Goal: Task Accomplishment & Management: Manage account settings

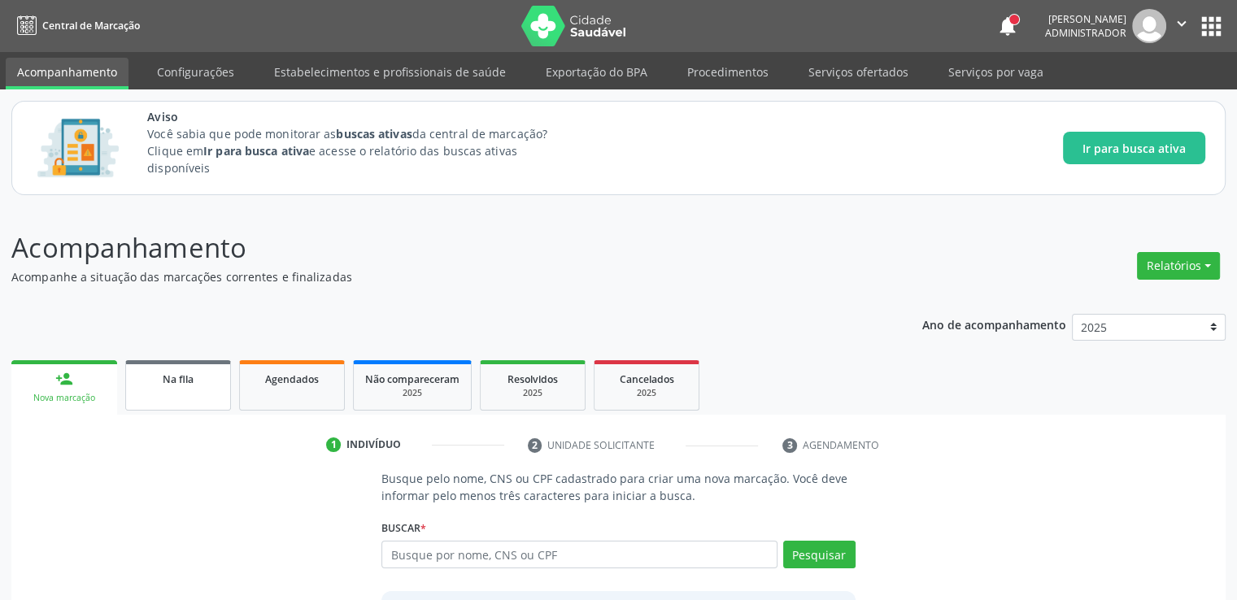
click at [176, 377] on span "Na fila" at bounding box center [178, 380] width 31 height 14
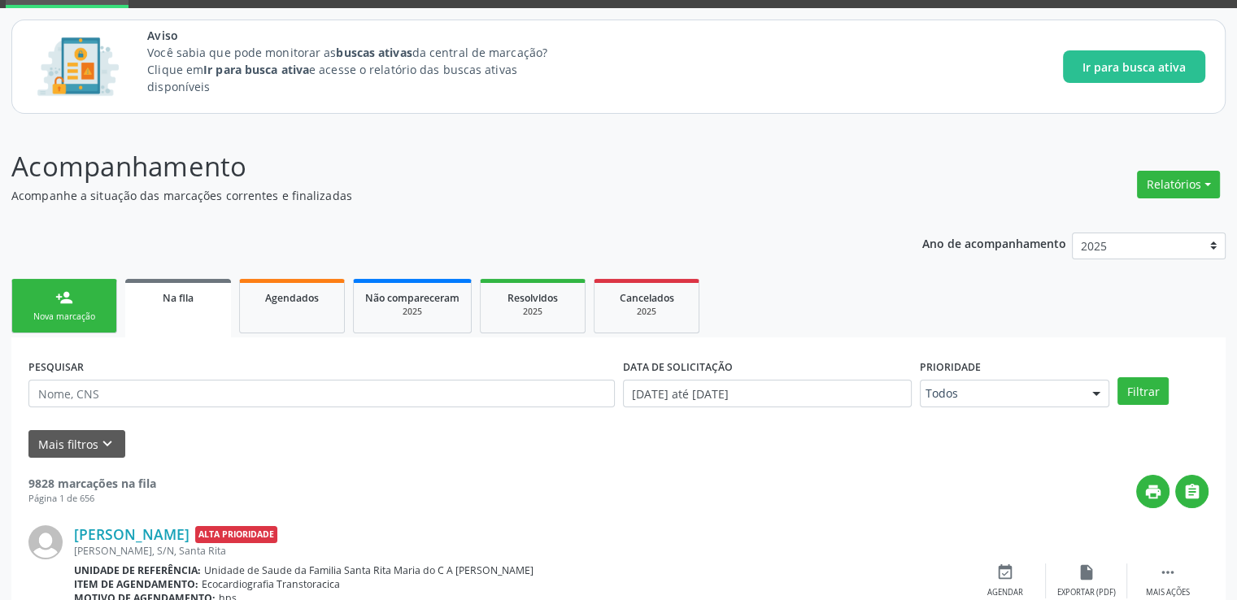
scroll to position [163, 0]
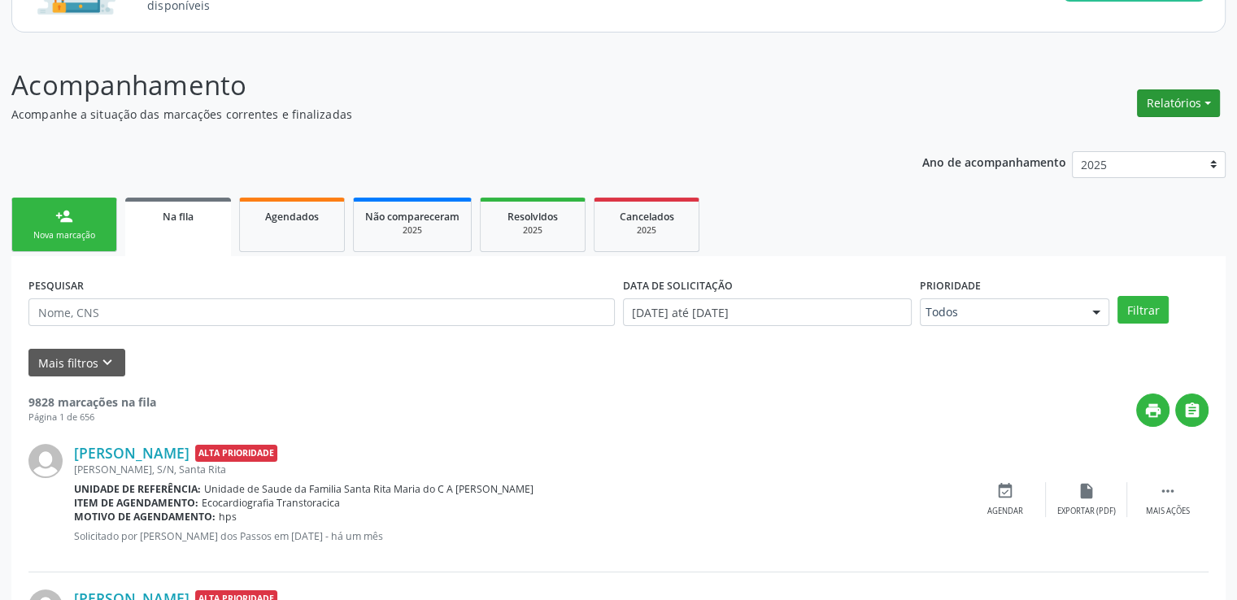
click at [1184, 102] on button "Relatórios" at bounding box center [1178, 103] width 83 height 28
click at [1115, 140] on link "Acompanhamento" at bounding box center [1132, 138] width 175 height 23
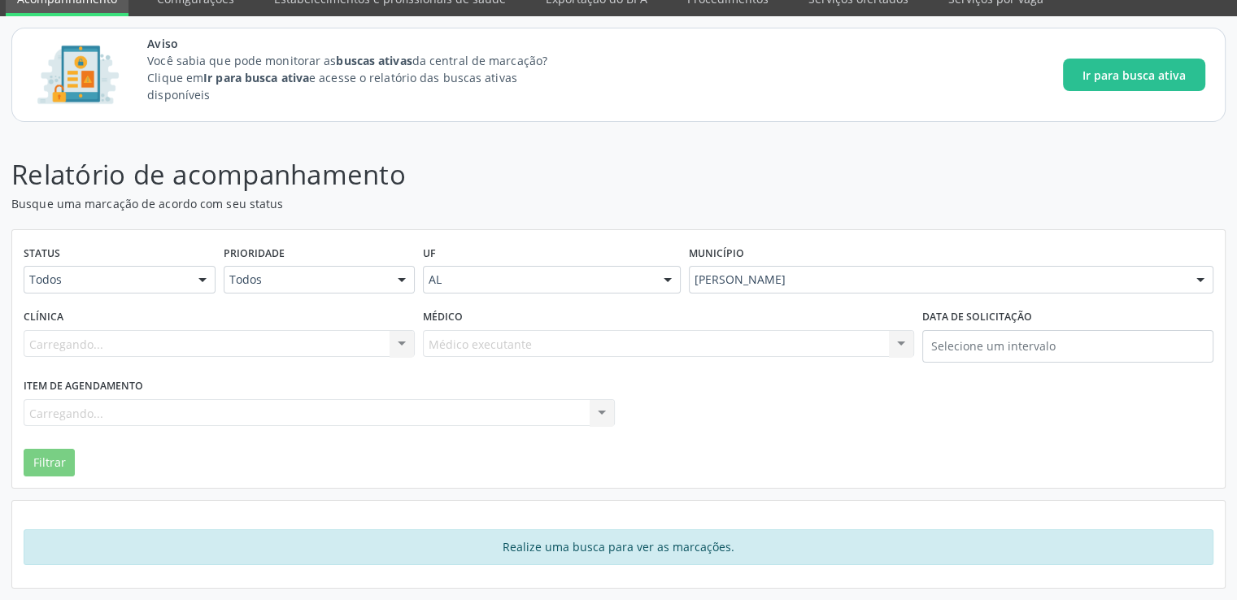
scroll to position [72, 0]
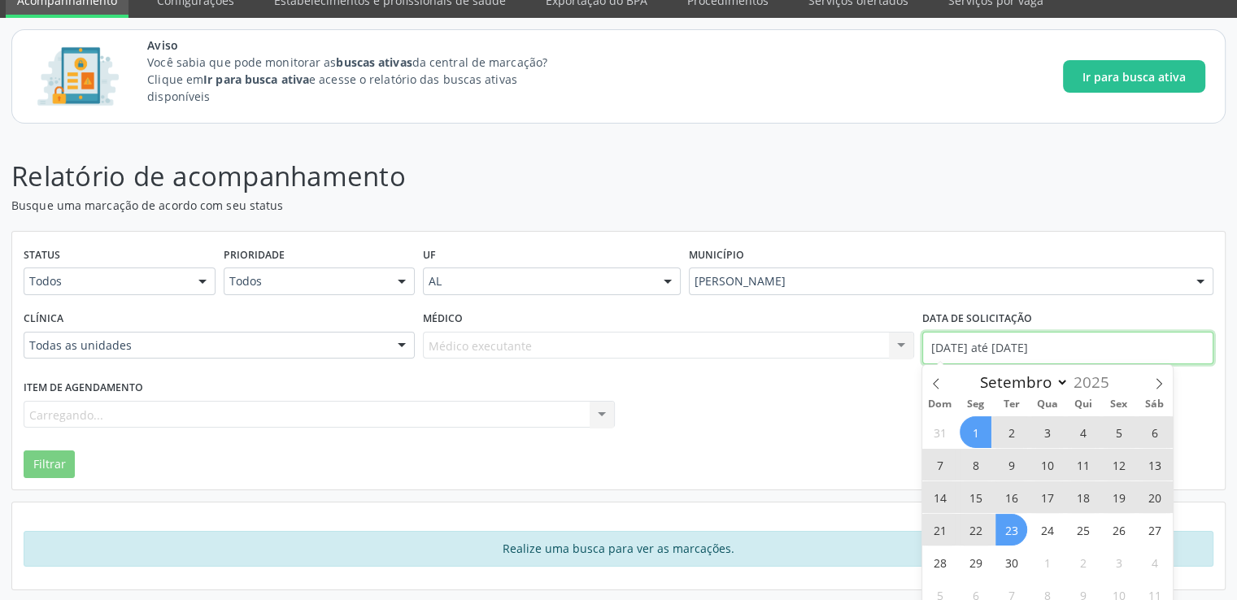
click at [970, 359] on input "[DATE] até [DATE]" at bounding box center [1068, 348] width 291 height 33
click at [931, 382] on icon at bounding box center [936, 383] width 11 height 11
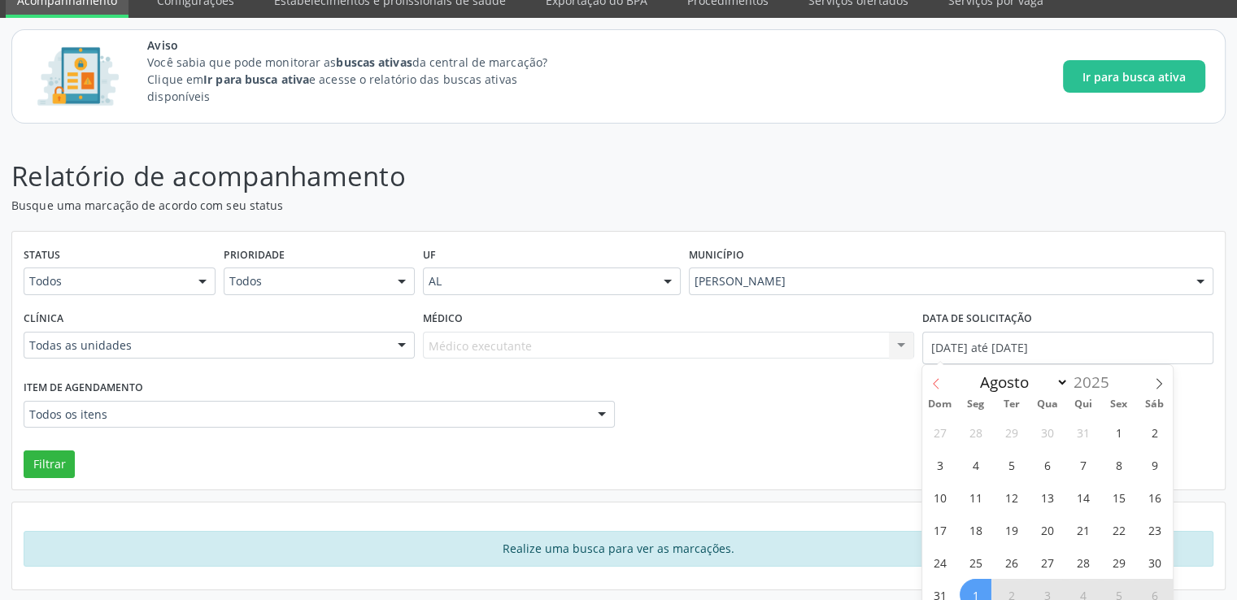
click at [931, 382] on icon at bounding box center [936, 383] width 11 height 11
select select "6"
click at [1009, 430] on span "1" at bounding box center [1012, 433] width 32 height 32
type input "[DATE]"
click at [1055, 385] on select "Janeiro Fevereiro Março Abril Maio Junho Julho Agosto Setembro Outubro Novembro…" at bounding box center [1021, 382] width 98 height 23
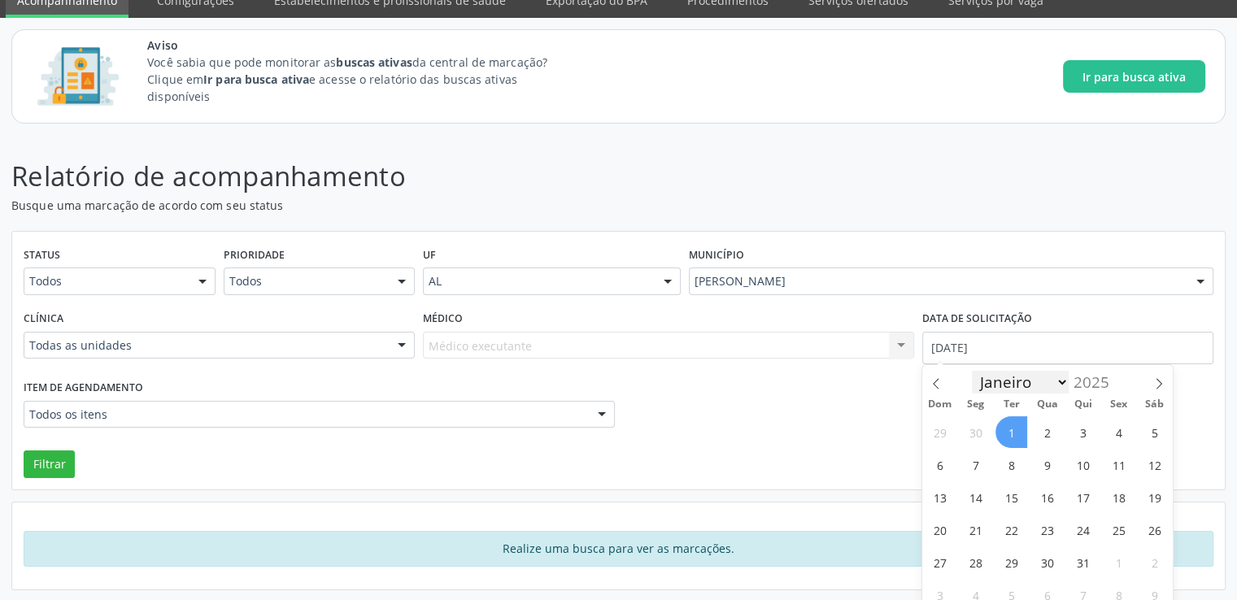
select select "8"
click at [972, 371] on select "Janeiro Fevereiro Março Abril Maio Junho Julho Agosto Setembro Outubro Novembro…" at bounding box center [1021, 382] width 98 height 23
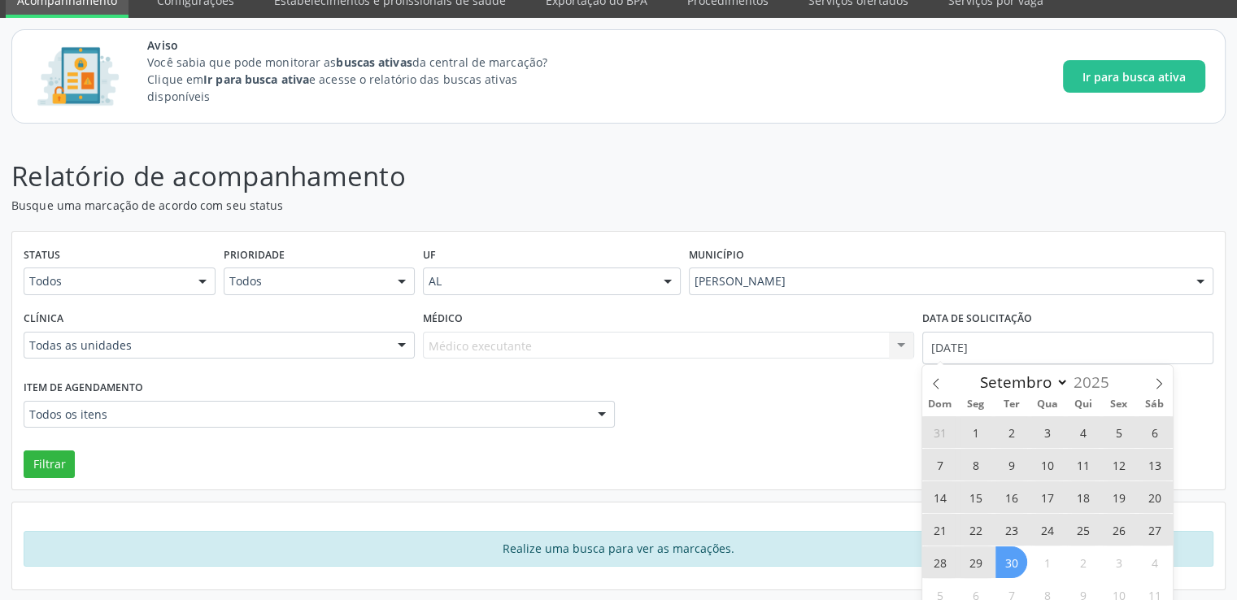
click at [1004, 561] on span "30" at bounding box center [1012, 563] width 32 height 32
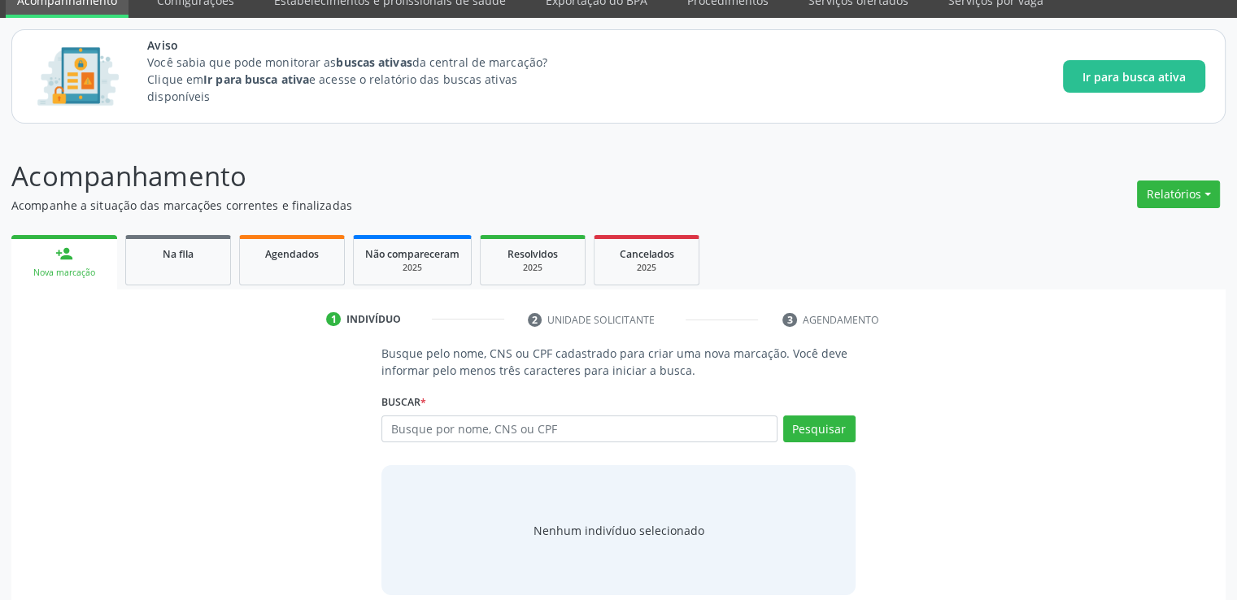
scroll to position [89, 0]
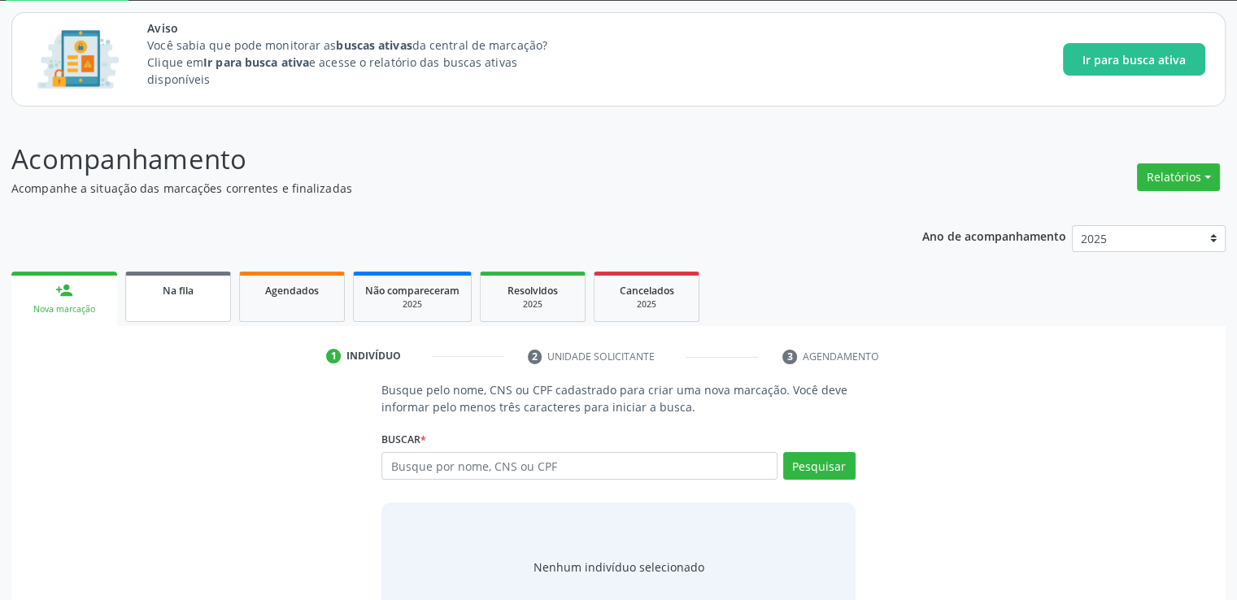
click at [193, 298] on link "Na fila" at bounding box center [178, 297] width 106 height 50
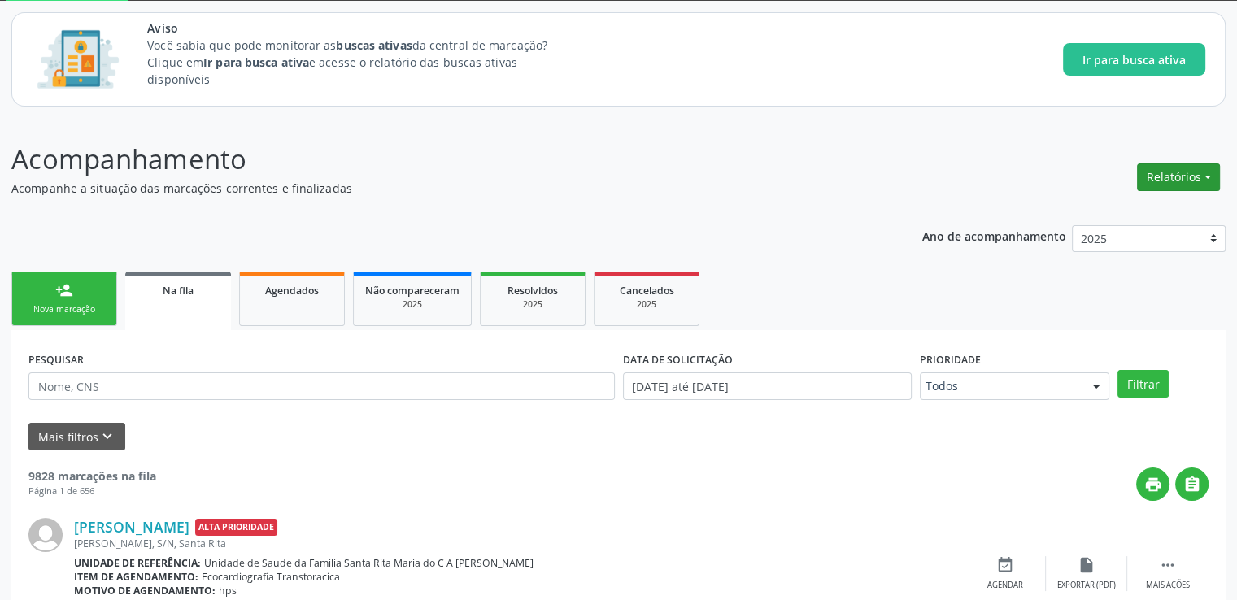
click at [1185, 170] on button "Relatórios" at bounding box center [1178, 178] width 83 height 28
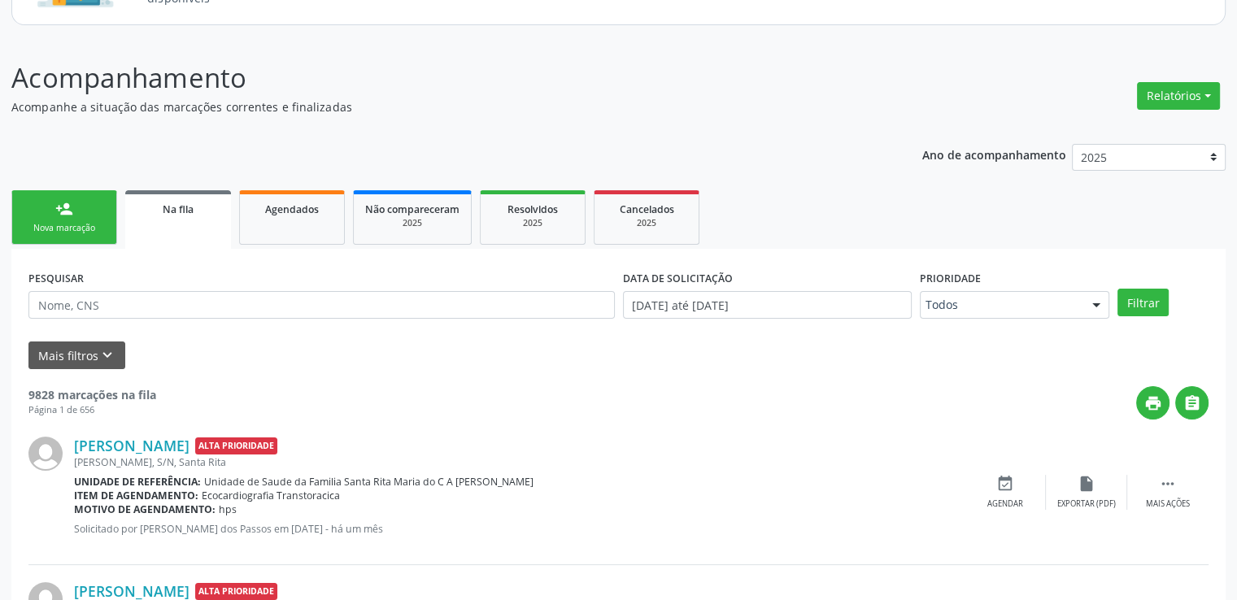
scroll to position [251, 0]
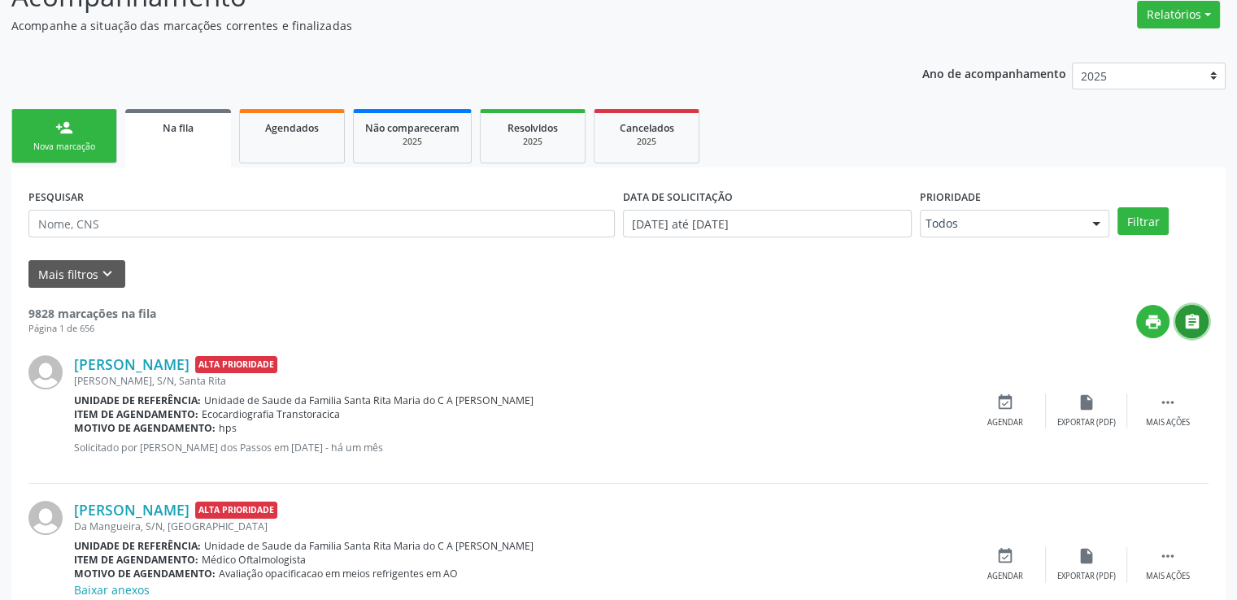
click at [1189, 322] on icon "" at bounding box center [1193, 322] width 18 height 18
click at [1168, 409] on icon "" at bounding box center [1168, 403] width 18 height 18
click at [1091, 411] on div "edit Editar" at bounding box center [1086, 411] width 81 height 35
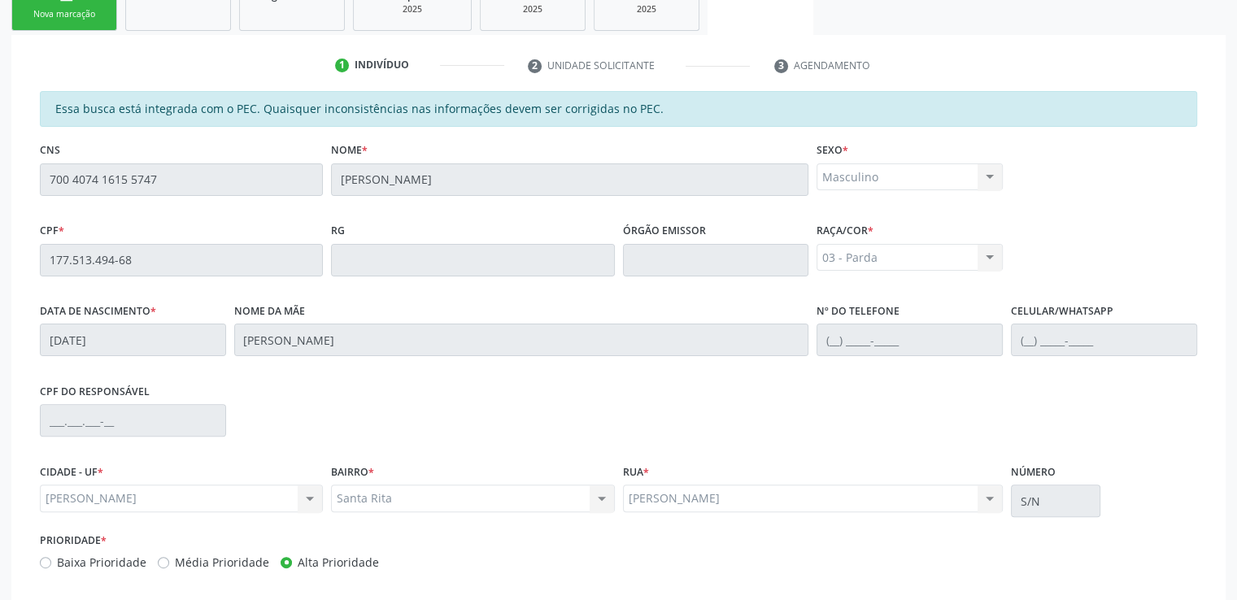
scroll to position [303, 0]
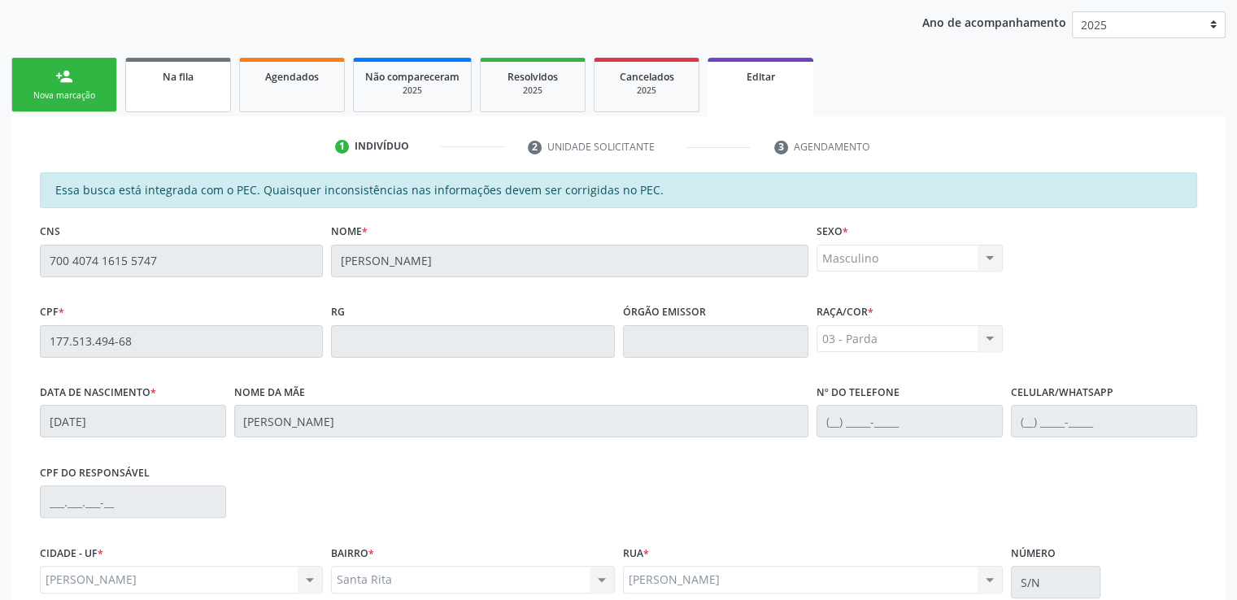
click at [185, 70] on span "Na fila" at bounding box center [178, 77] width 31 height 14
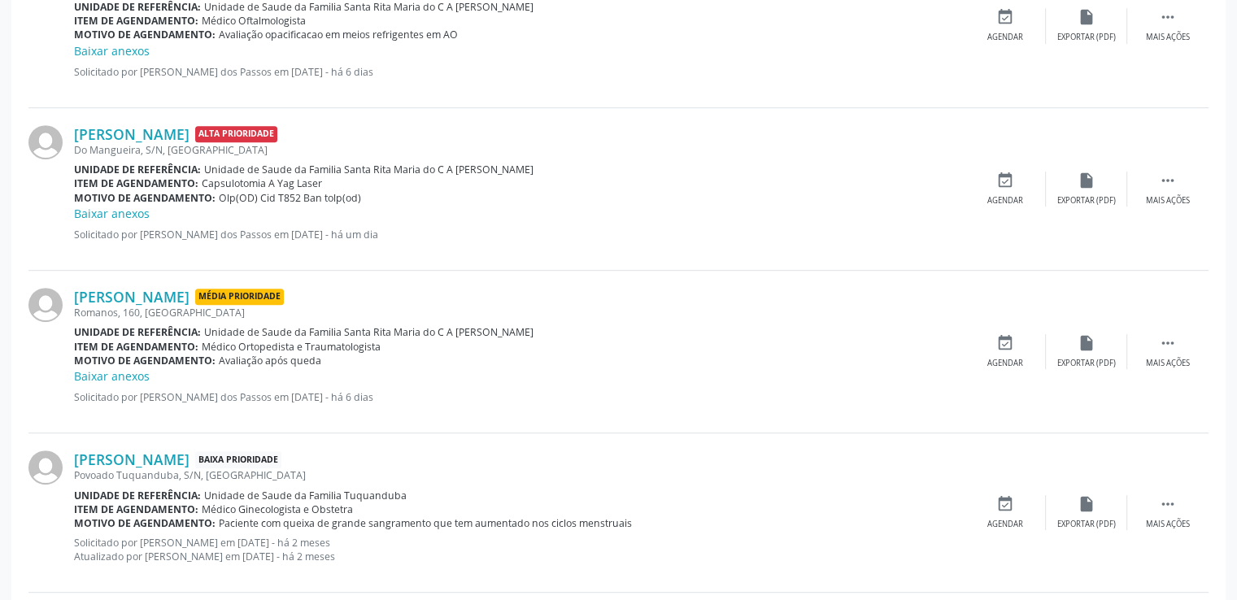
scroll to position [709, 0]
